Goal: Task Accomplishment & Management: Use online tool/utility

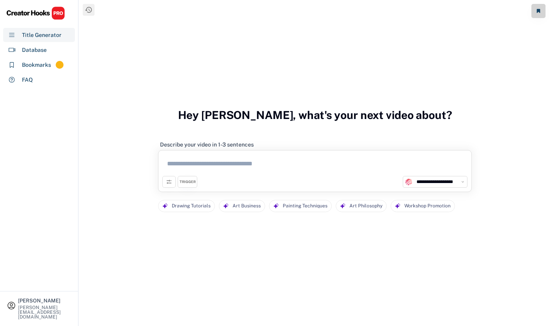
select select "**********"
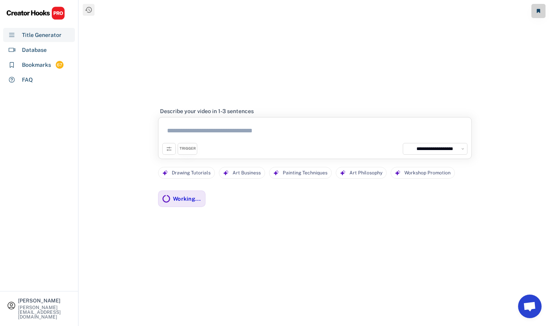
click at [308, 133] on textarea at bounding box center [314, 132] width 305 height 22
paste textarea "**********"
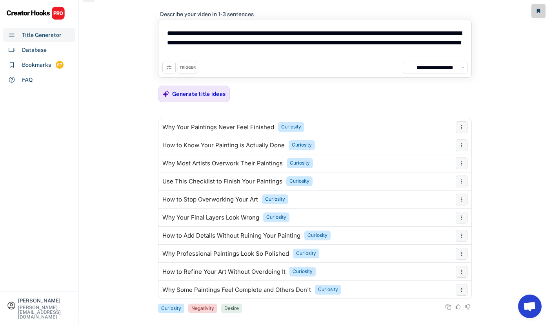
scroll to position [15, 0]
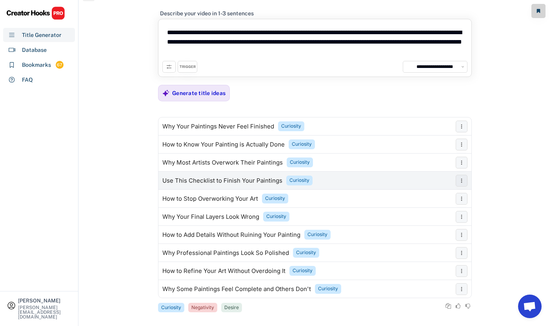
type textarea "**********"
click at [332, 176] on div "Use This Checklist to Finish Your Paintings Curiosity" at bounding box center [304, 181] width 293 height 16
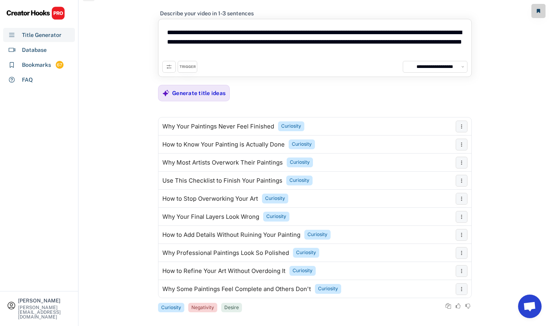
click at [366, 93] on div "**********" at bounding box center [315, 156] width 314 height 311
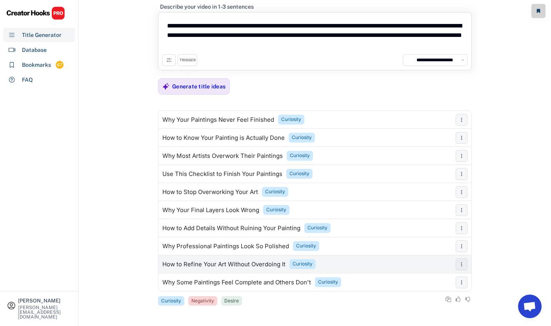
click at [353, 265] on div "How to Refine Your Art Without Overdoing It Curiosity" at bounding box center [304, 264] width 293 height 16
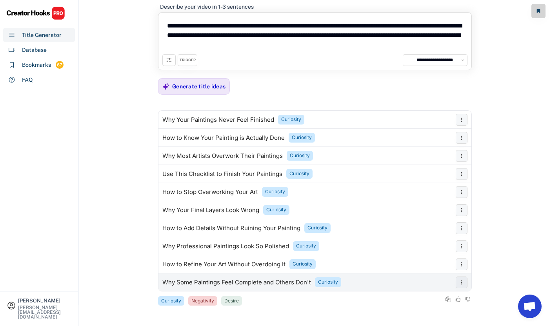
click at [355, 279] on div "Why Some Paintings Feel Complete and Others Don't Curiosity" at bounding box center [304, 282] width 293 height 16
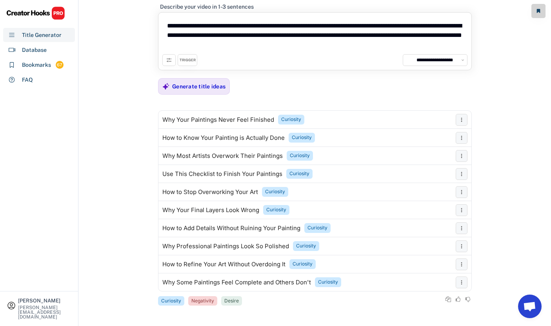
click at [169, 60] on icon at bounding box center [169, 60] width 6 height 6
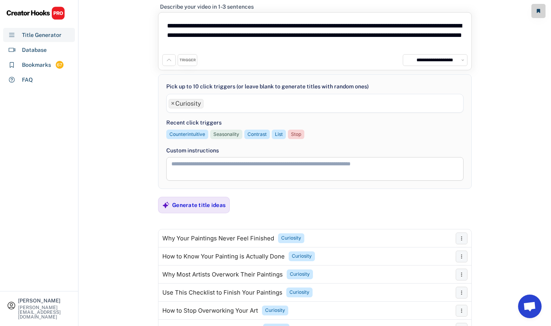
click at [189, 96] on div "**********" at bounding box center [314, 103] width 297 height 19
click at [172, 104] on span "×" at bounding box center [173, 103] width 4 height 6
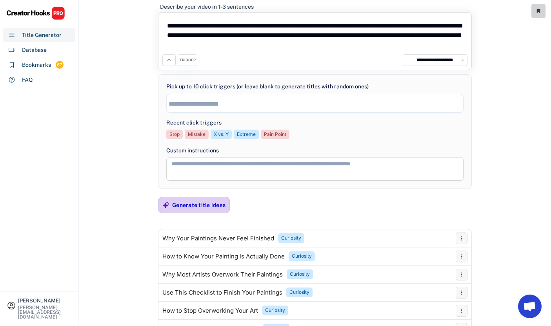
click at [184, 204] on div "Generate title ideas" at bounding box center [198, 204] width 53 height 7
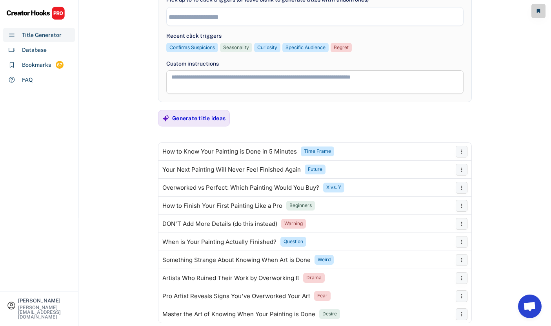
scroll to position [140, 0]
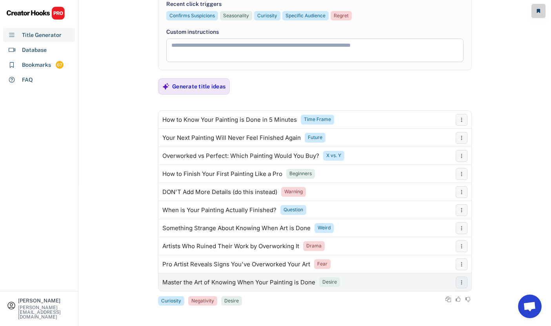
click at [271, 283] on div "Master the Art of Knowing When Your Painting is Done" at bounding box center [238, 282] width 153 height 6
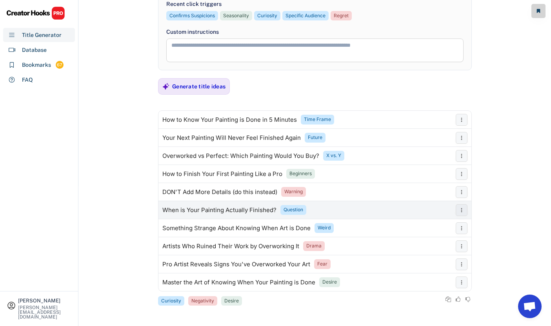
click at [323, 209] on div "When is Your Painting Actually Finished? Question" at bounding box center [304, 210] width 293 height 16
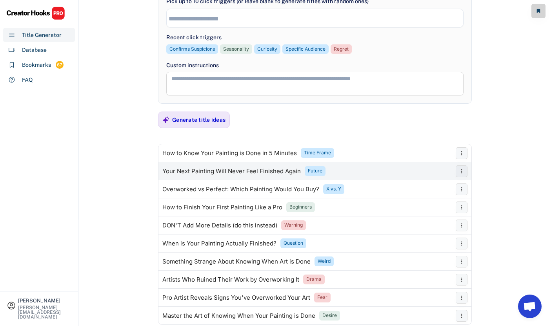
scroll to position [0, 0]
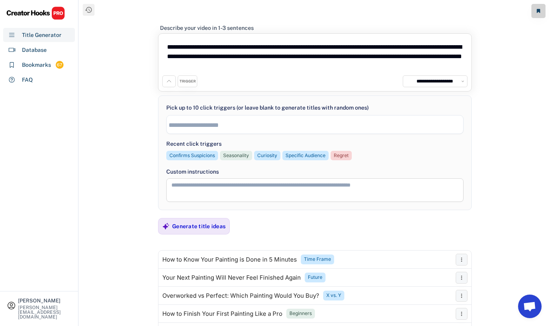
click at [205, 122] on input "search" at bounding box center [317, 125] width 297 height 7
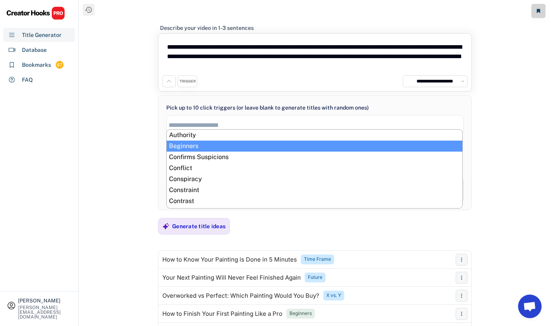
scroll to position [13, 0]
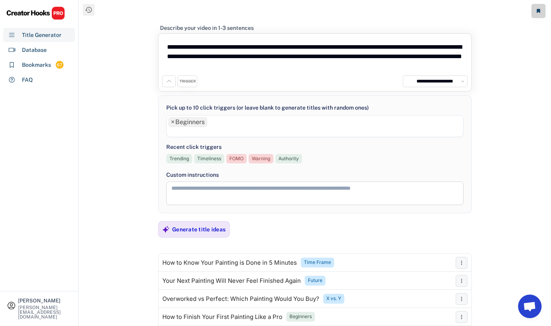
click at [228, 129] on li at bounding box center [315, 131] width 293 height 9
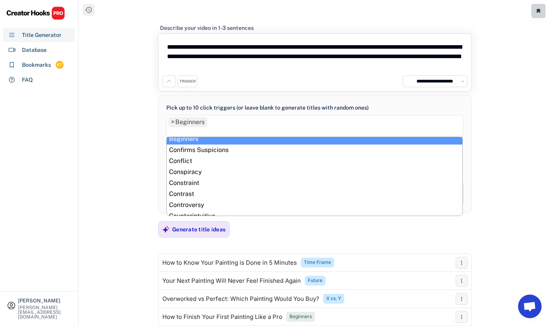
scroll to position [17, 0]
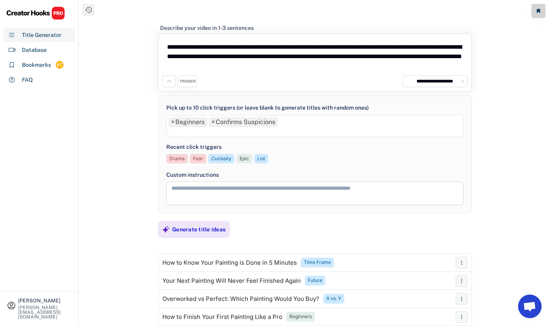
click at [237, 129] on li at bounding box center [315, 131] width 293 height 9
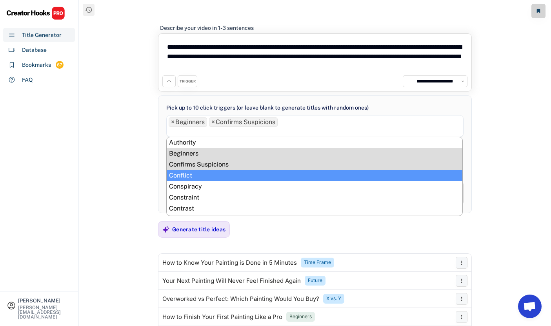
scroll to position [19, 0]
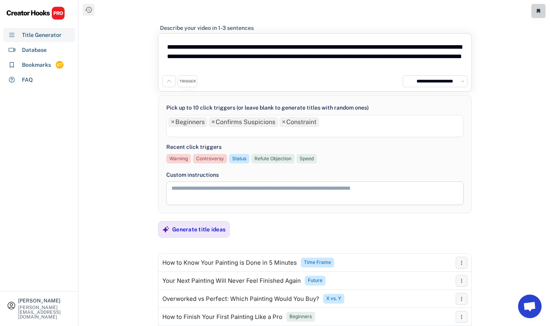
click at [236, 131] on li at bounding box center [315, 131] width 293 height 9
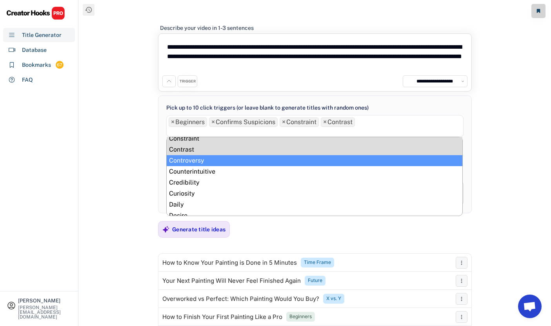
scroll to position [62, 0]
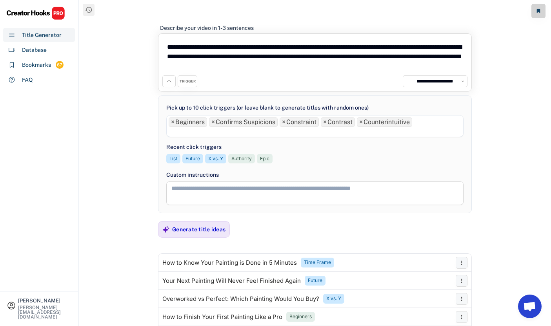
click at [246, 129] on li at bounding box center [315, 131] width 293 height 9
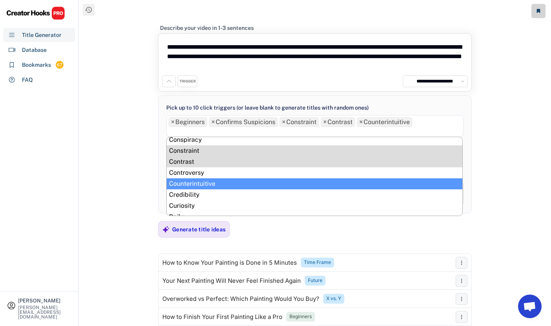
scroll to position [70, 0]
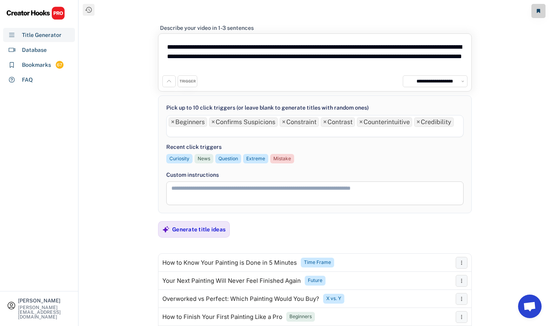
click at [249, 132] on li at bounding box center [315, 131] width 293 height 9
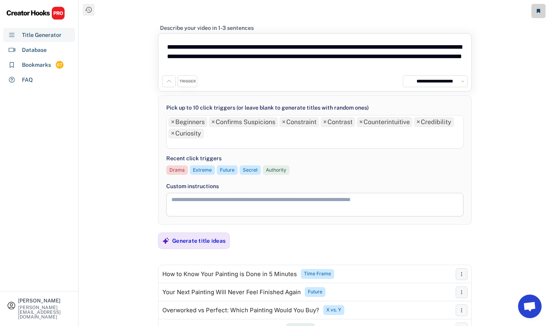
scroll to position [20, 0]
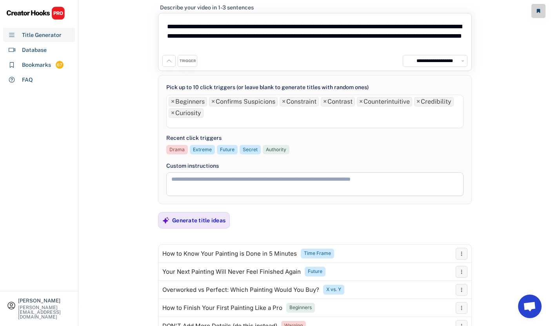
click at [203, 121] on li at bounding box center [315, 122] width 293 height 9
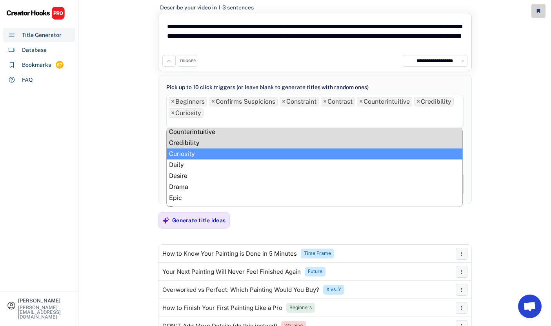
scroll to position [90, 0]
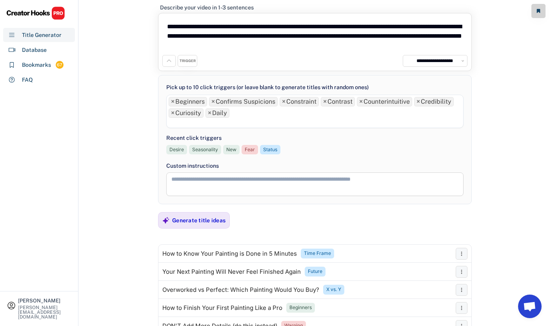
click at [218, 124] on li at bounding box center [315, 122] width 293 height 9
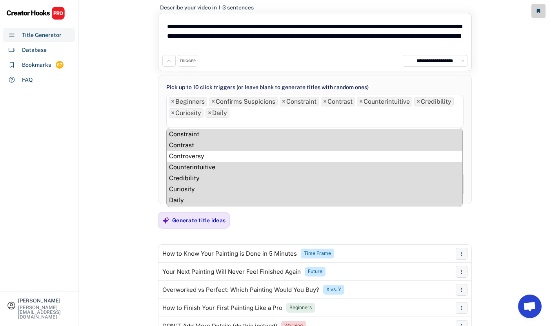
scroll to position [78, 0]
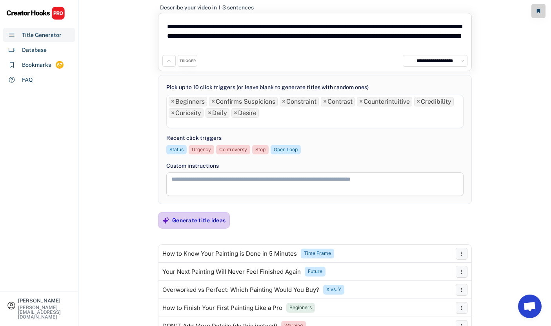
click at [192, 223] on div "Generate title ideas" at bounding box center [198, 220] width 53 height 7
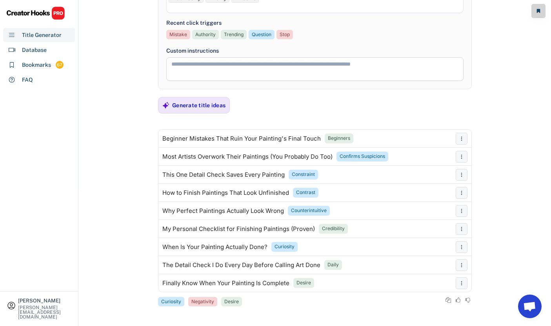
scroll to position [137, 0]
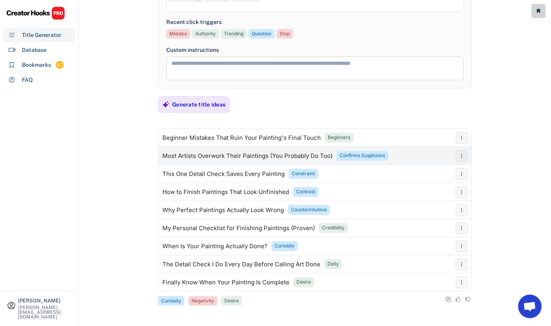
click at [250, 155] on div "Most Artists Overwork Their Paintings (You Probably Do Too)" at bounding box center [247, 156] width 170 height 6
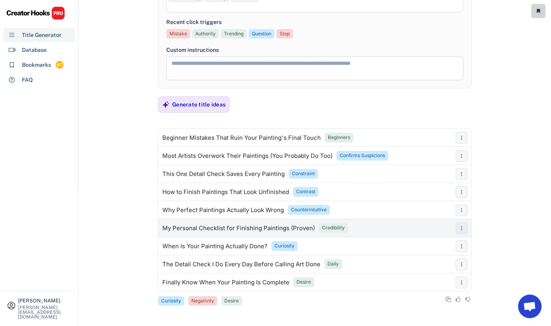
click at [260, 227] on div "My Personal Checklist for Finishing Paintings (Proven)" at bounding box center [238, 228] width 153 height 6
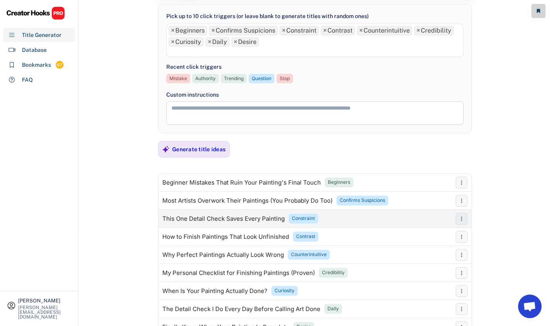
scroll to position [0, 0]
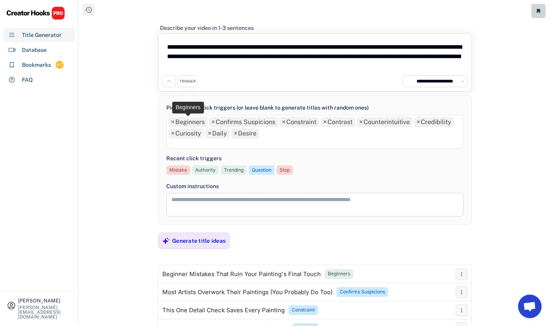
click at [172, 120] on span "×" at bounding box center [173, 122] width 4 height 6
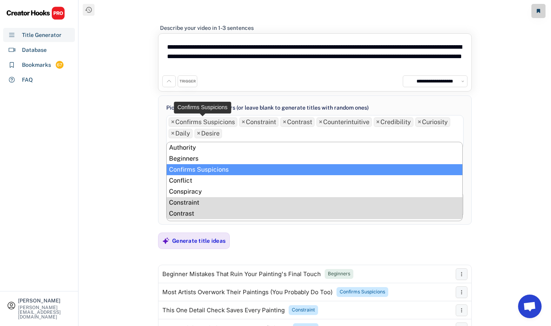
click at [172, 120] on span "×" at bounding box center [173, 122] width 4 height 6
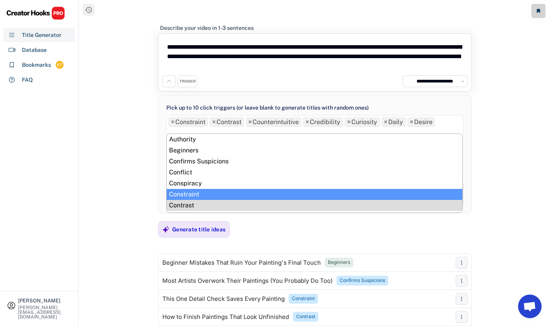
click at [172, 120] on span "×" at bounding box center [173, 122] width 4 height 6
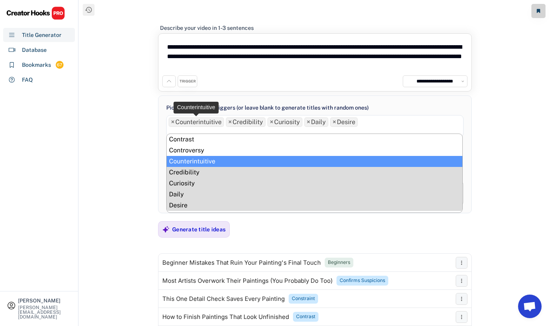
click at [172, 120] on span "×" at bounding box center [173, 122] width 4 height 6
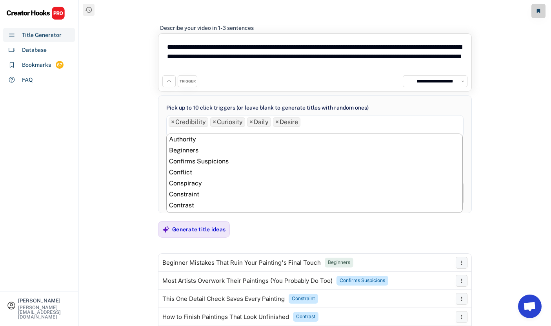
click at [172, 120] on span "×" at bounding box center [173, 122] width 4 height 6
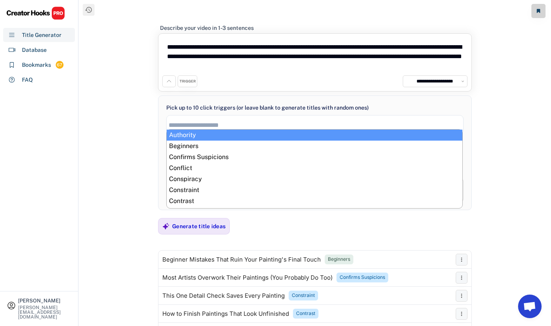
click at [172, 120] on li at bounding box center [315, 124] width 293 height 9
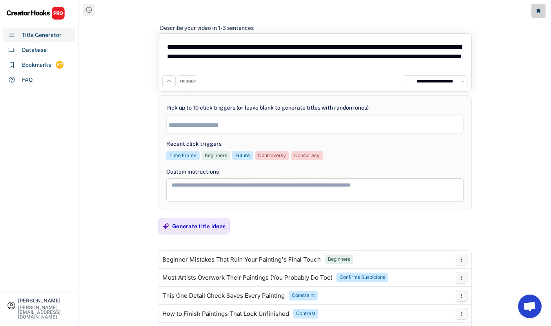
click at [175, 122] on input "search" at bounding box center [317, 125] width 297 height 7
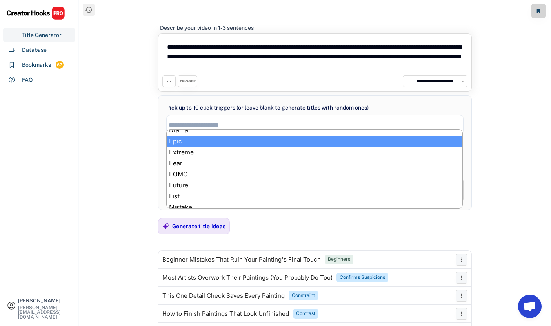
scroll to position [150, 0]
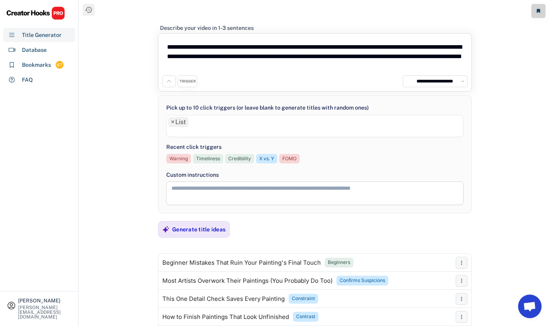
click at [214, 129] on li at bounding box center [315, 131] width 293 height 9
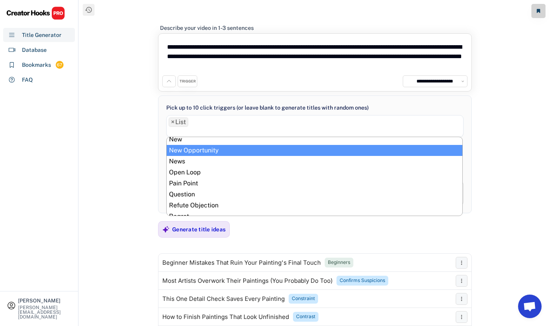
scroll to position [254, 0]
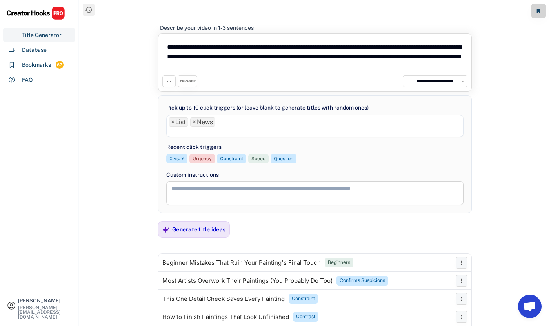
click at [222, 127] on li at bounding box center [315, 131] width 293 height 9
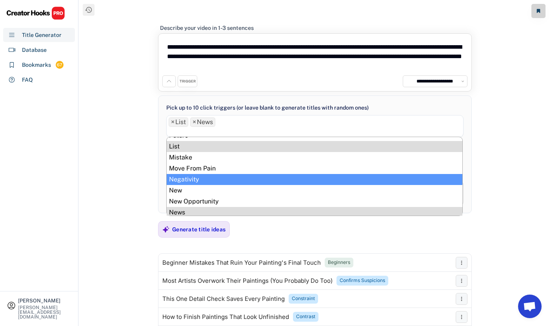
scroll to position [206, 0]
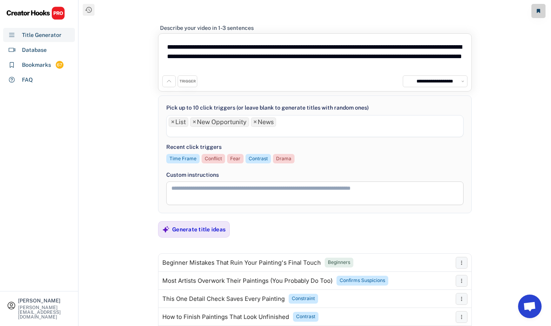
click at [230, 131] on li at bounding box center [315, 131] width 293 height 9
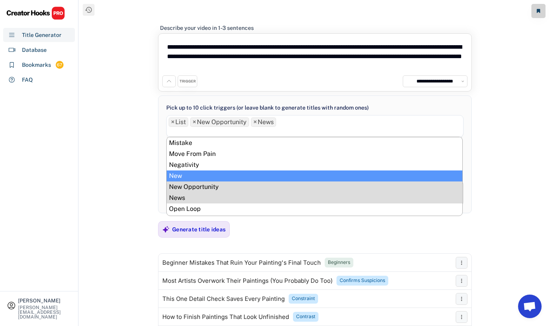
scroll to position [242, 0]
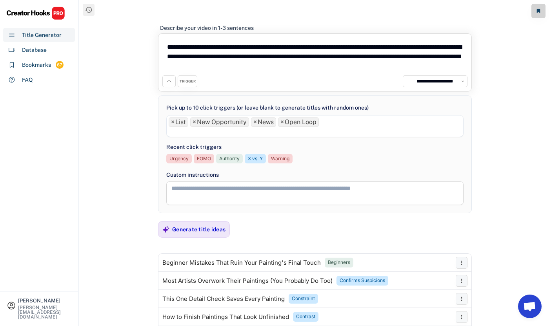
click at [238, 132] on li at bounding box center [315, 131] width 293 height 9
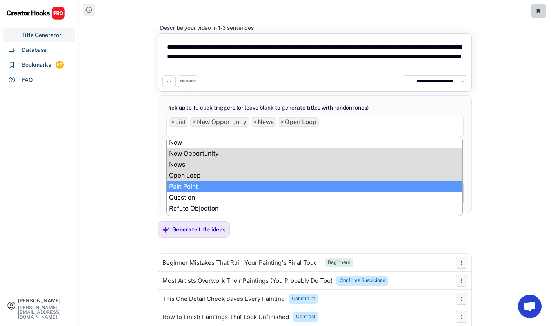
scroll to position [257, 0]
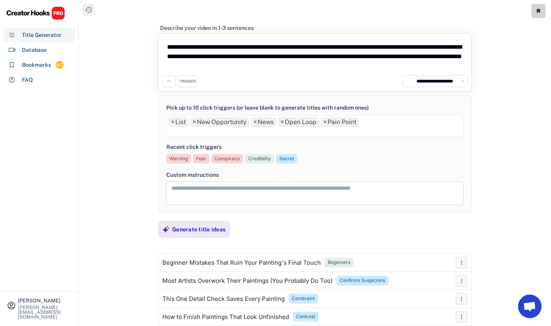
click at [241, 129] on li at bounding box center [315, 131] width 293 height 9
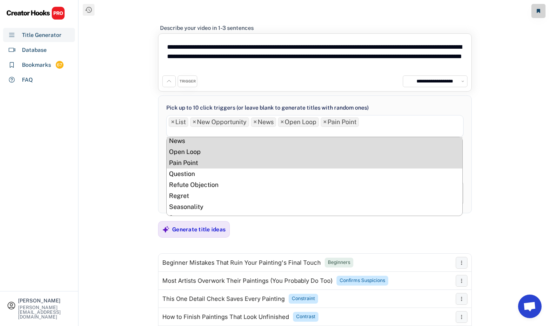
scroll to position [280, 0]
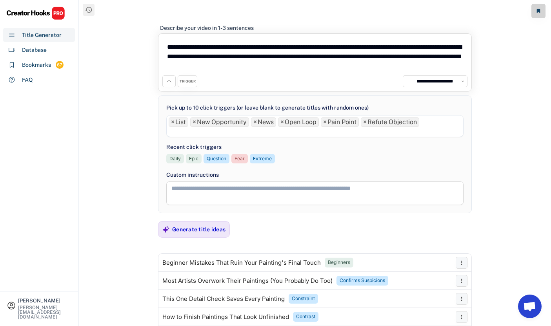
click at [245, 131] on li at bounding box center [315, 131] width 293 height 9
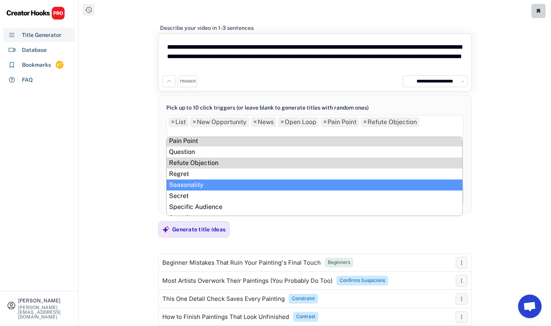
scroll to position [299, 0]
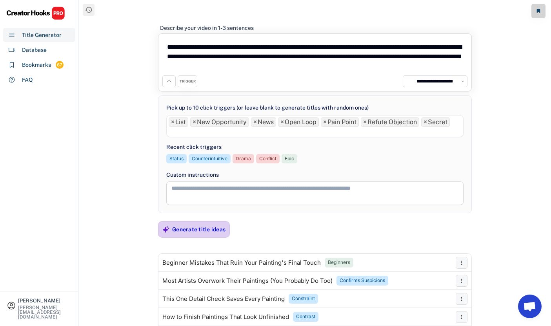
click at [214, 229] on div "Generate title ideas" at bounding box center [198, 229] width 53 height 7
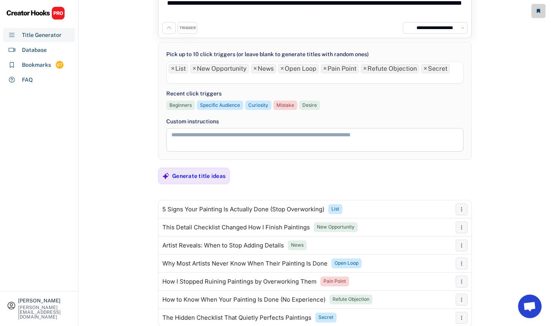
scroll to position [89, 0]
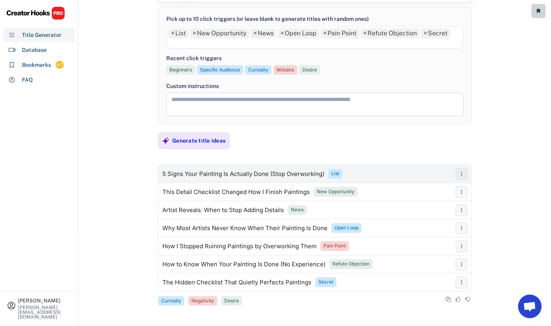
click at [257, 175] on div "5 Signs Your Painting Is Actually Done (Stop Overworking)" at bounding box center [243, 174] width 162 height 6
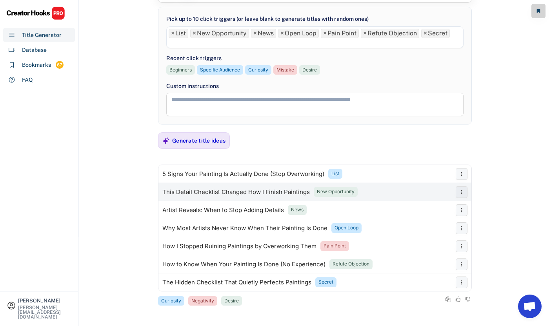
click at [286, 187] on div "This Detail Checklist Changed How I Finish Paintings New Opportunity" at bounding box center [304, 192] width 293 height 16
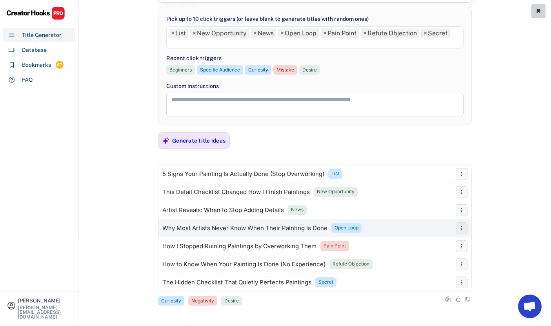
click at [267, 230] on div "Why Most Artists Never Know When Their Painting Is Done" at bounding box center [244, 228] width 165 height 6
